Goal: Task Accomplishment & Management: Complete application form

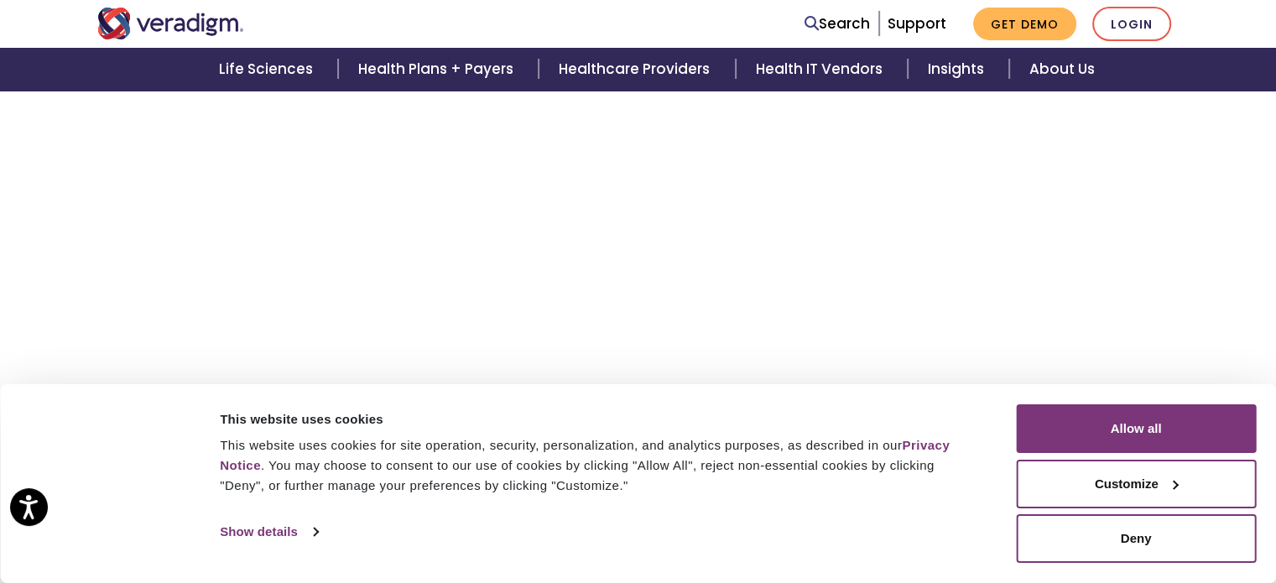
scroll to position [2809, 0]
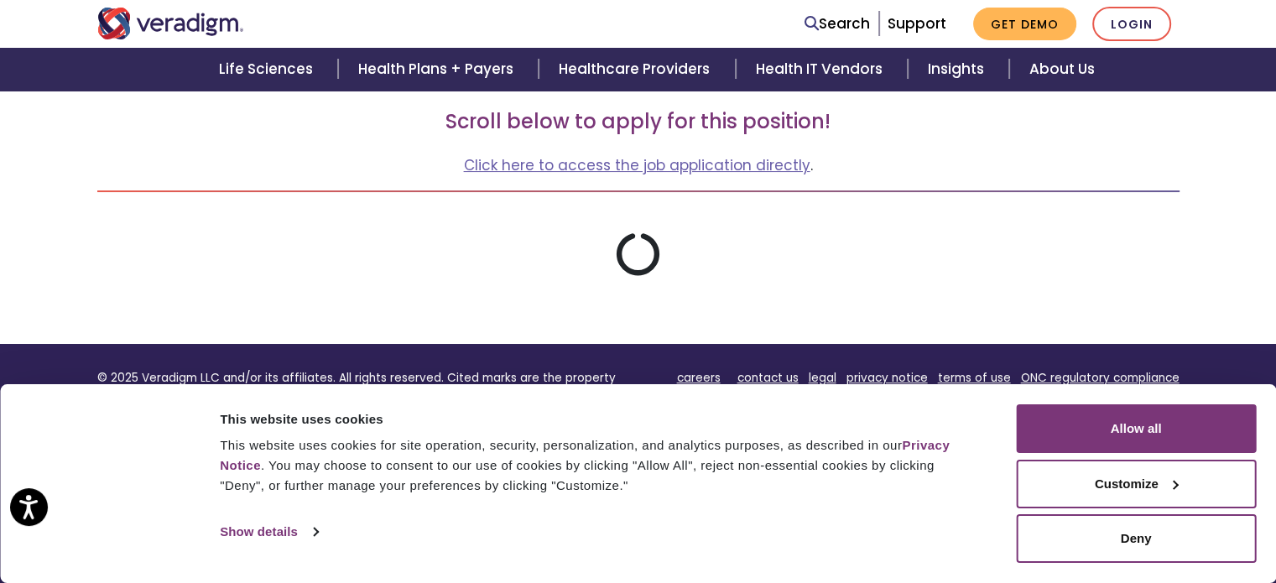
scroll to position [280, 0]
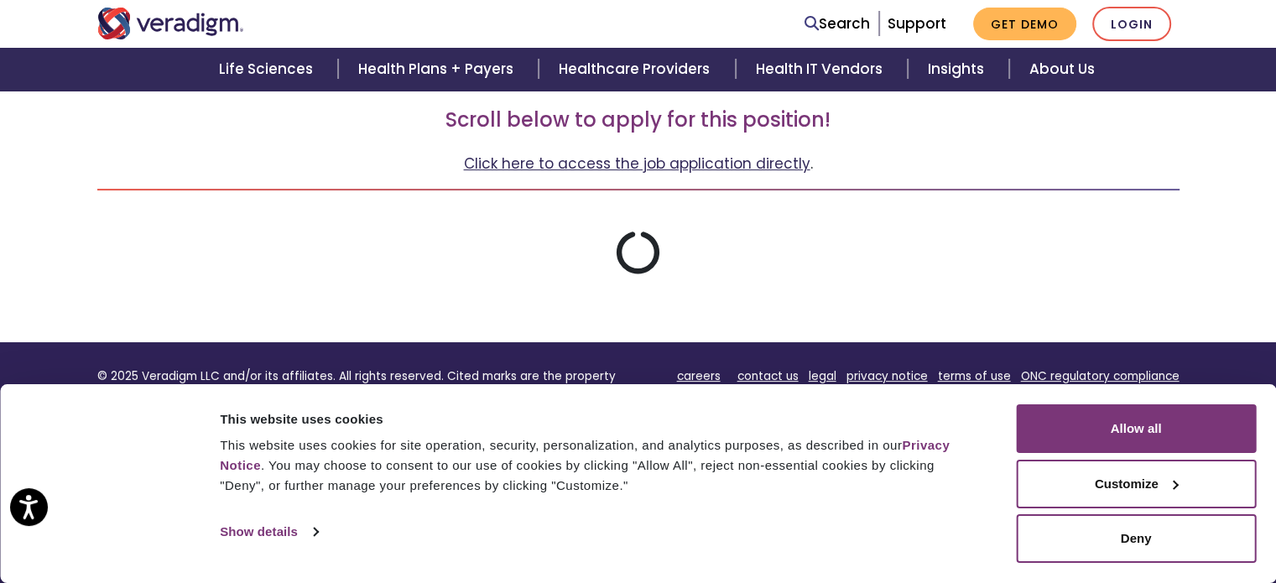
click at [602, 167] on link "Click here to access the job application directly" at bounding box center [637, 164] width 347 height 20
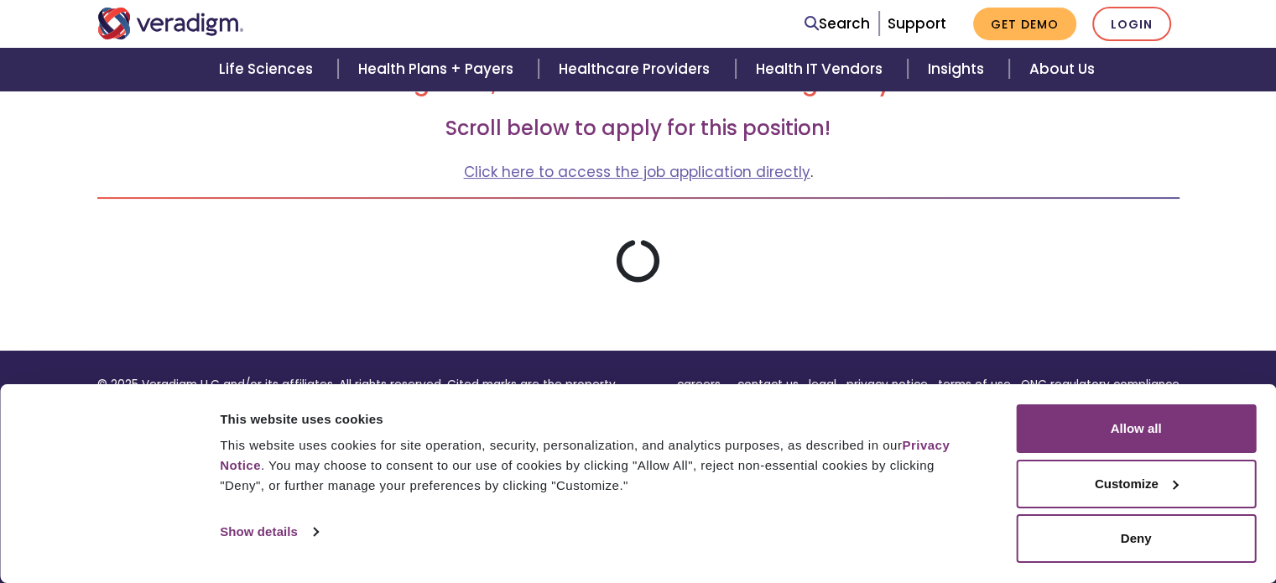
scroll to position [265, 0]
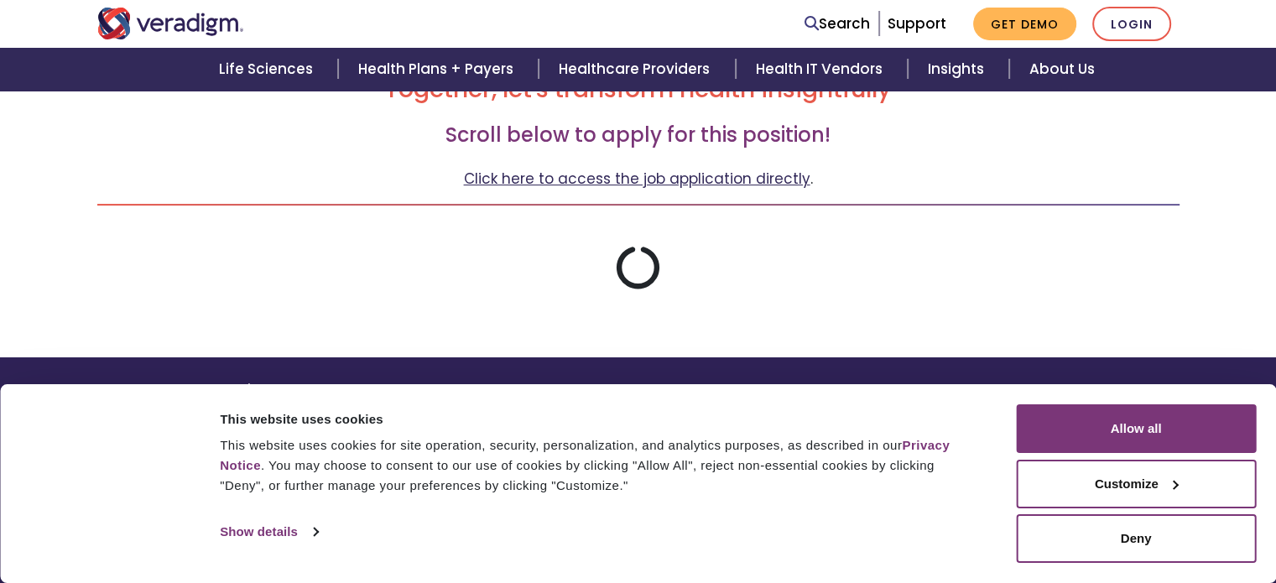
click at [587, 184] on link "Click here to access the job application directly" at bounding box center [637, 179] width 347 height 20
